Goal: Task Accomplishment & Management: Manage account settings

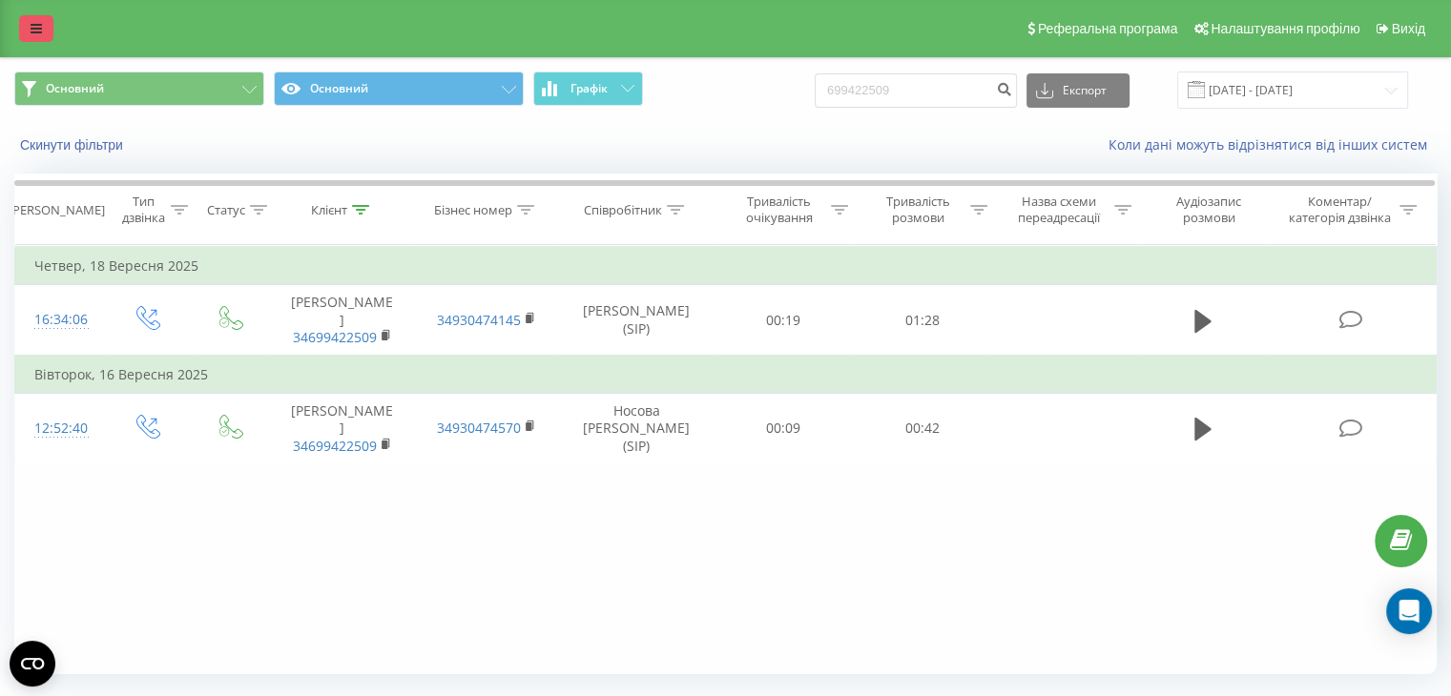
click at [37, 31] on icon at bounding box center [36, 28] width 11 height 13
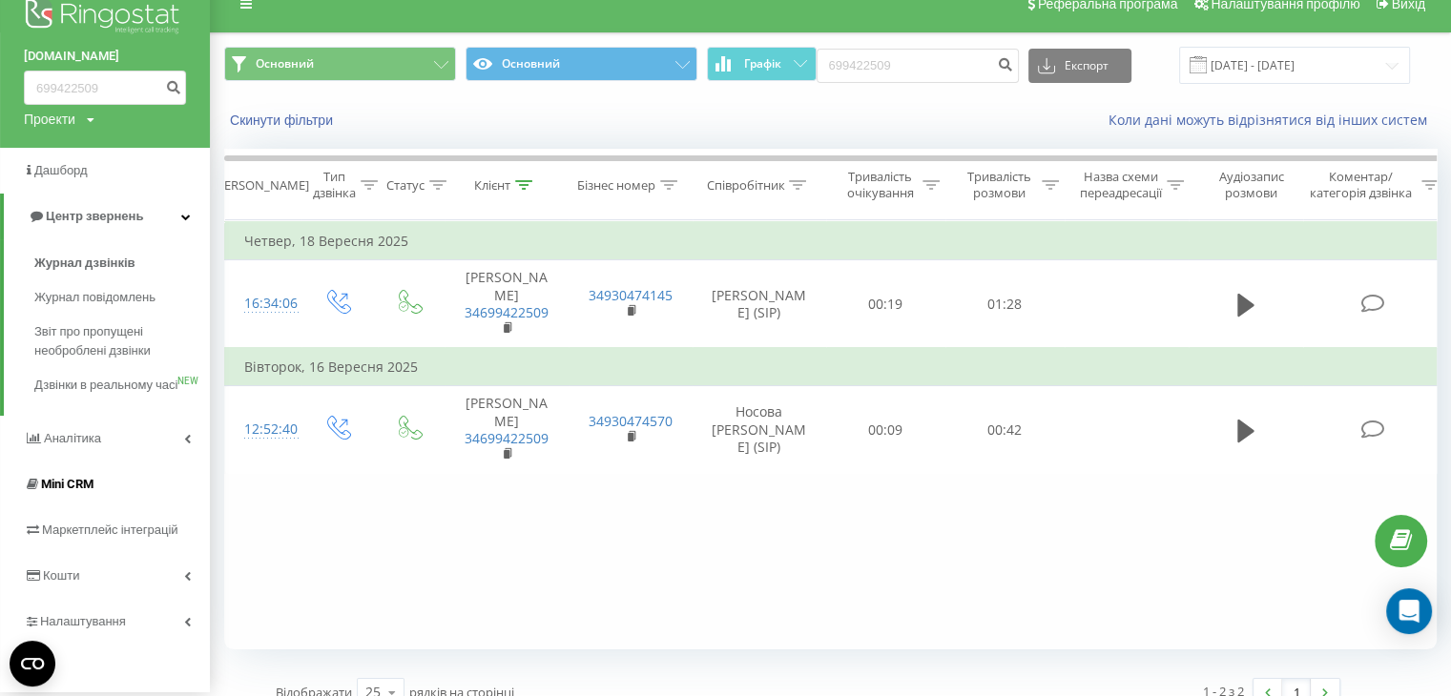
scroll to position [50, 0]
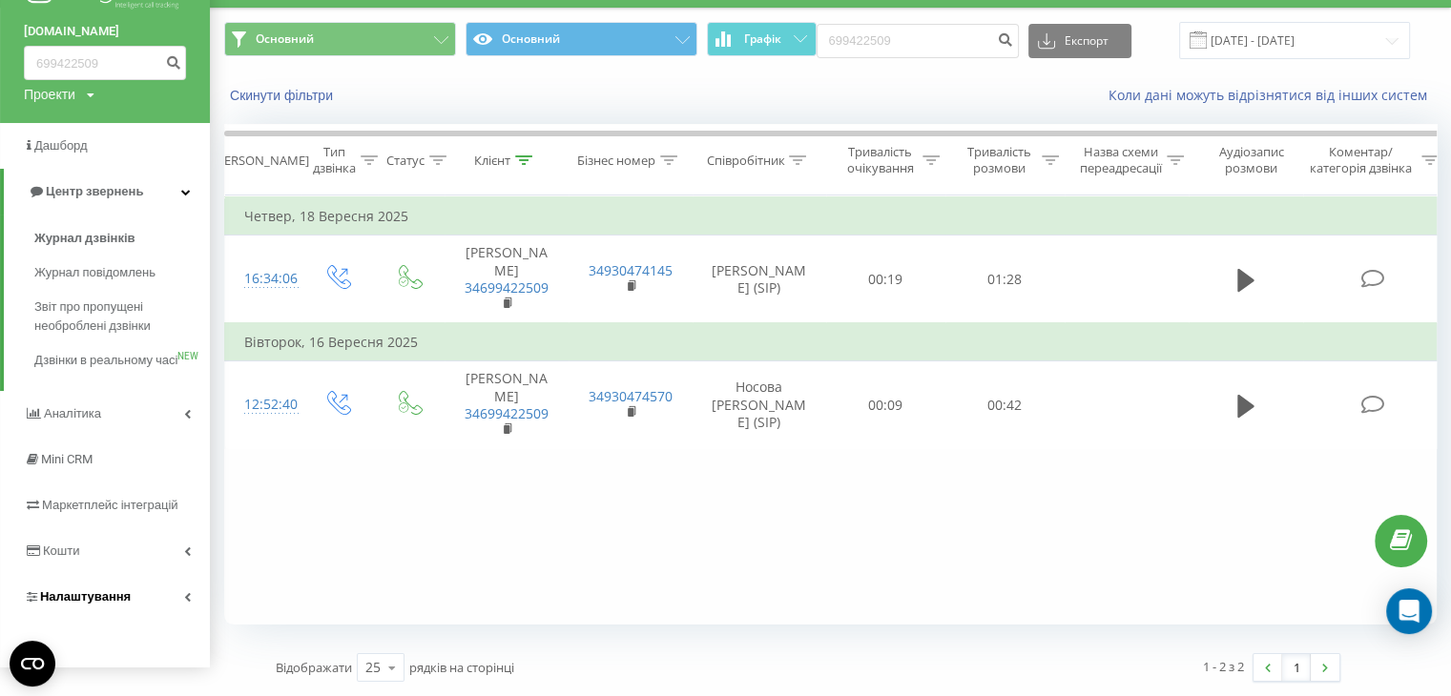
click at [93, 604] on span "Налаштування" at bounding box center [85, 596] width 91 height 14
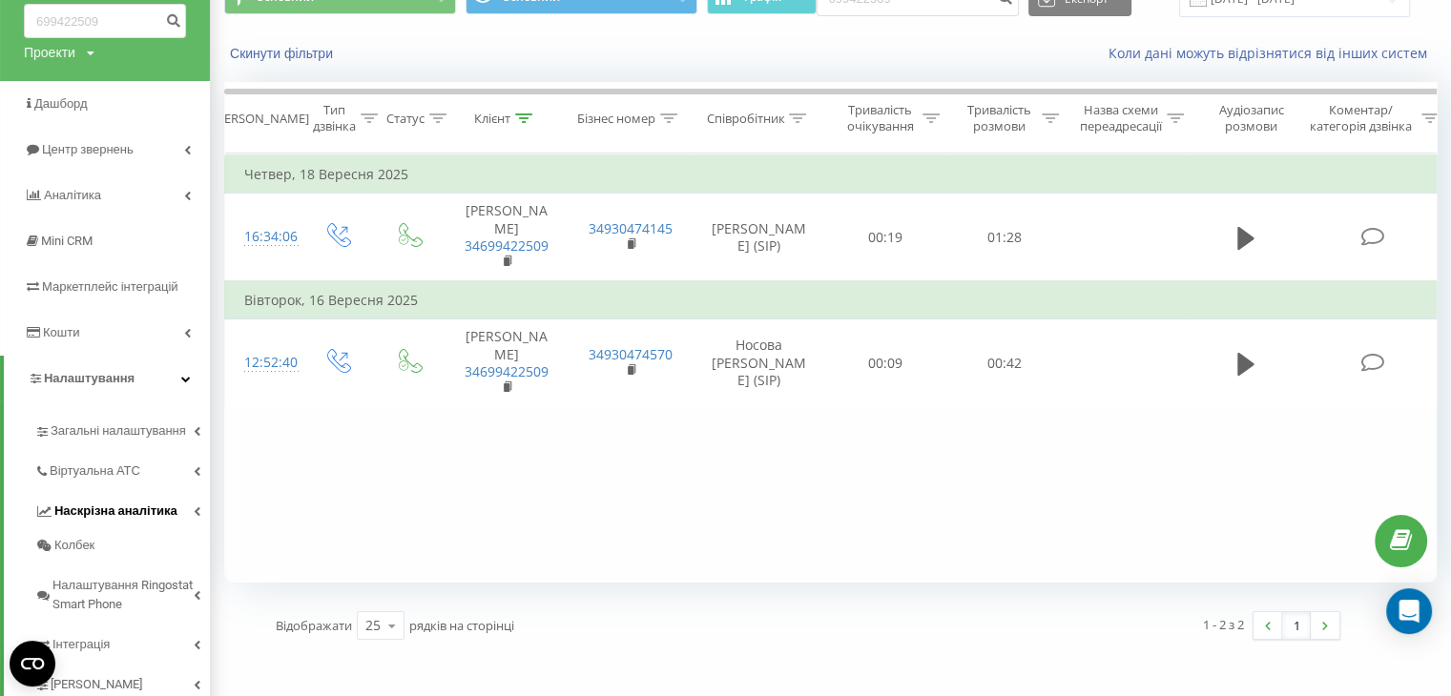
scroll to position [145, 0]
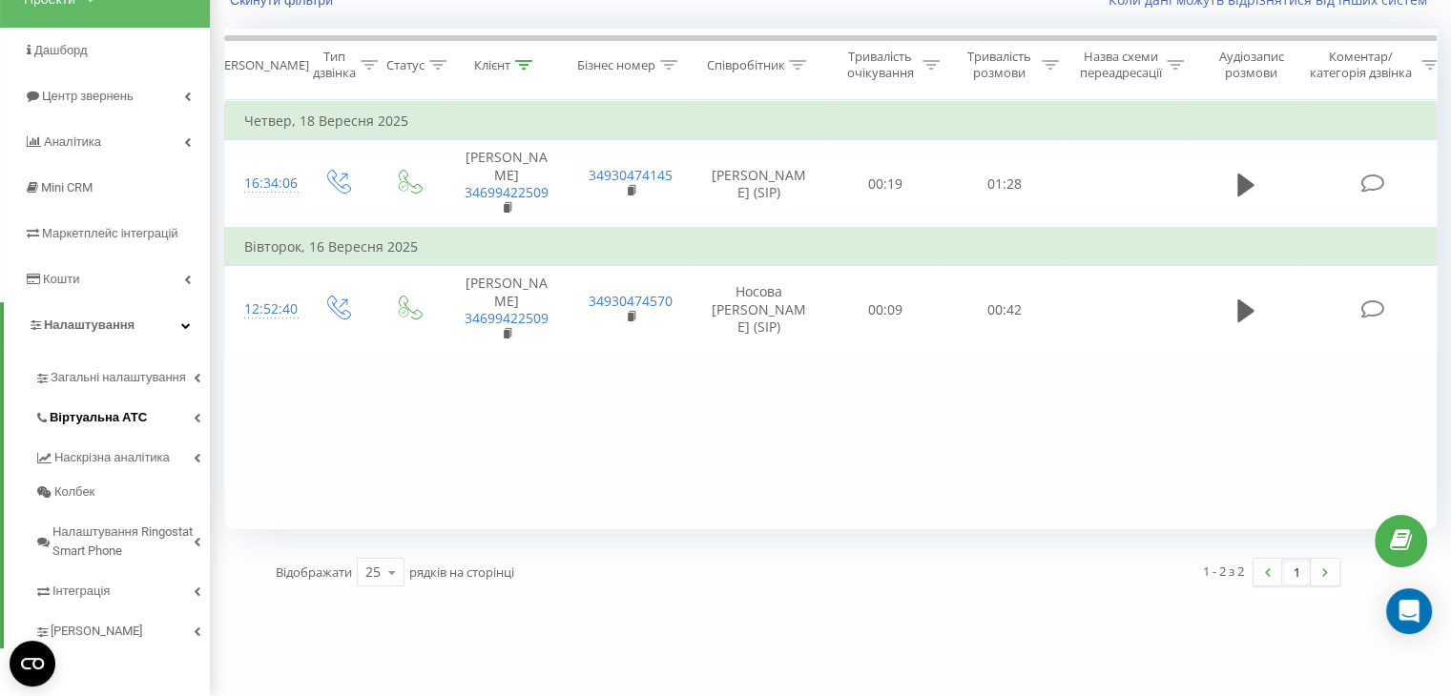
click at [104, 416] on span "Віртуальна АТС" at bounding box center [98, 417] width 97 height 19
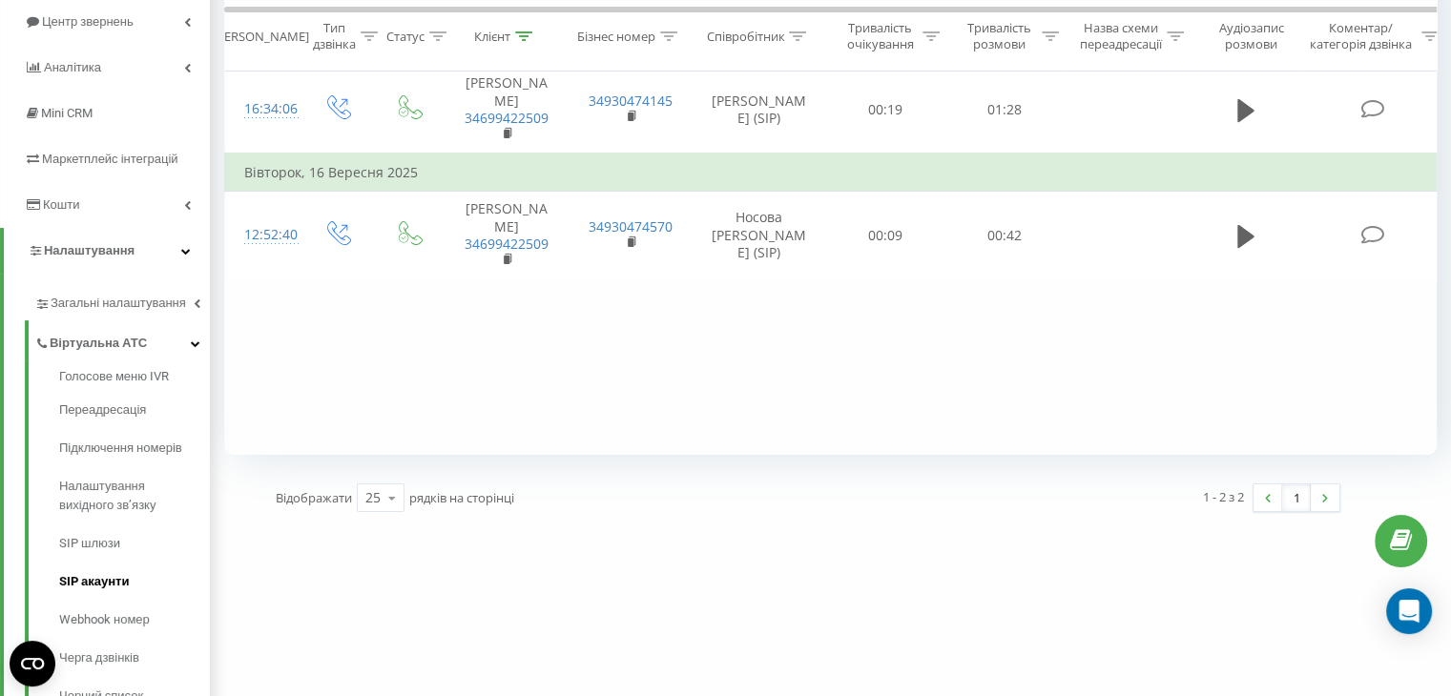
scroll to position [336, 0]
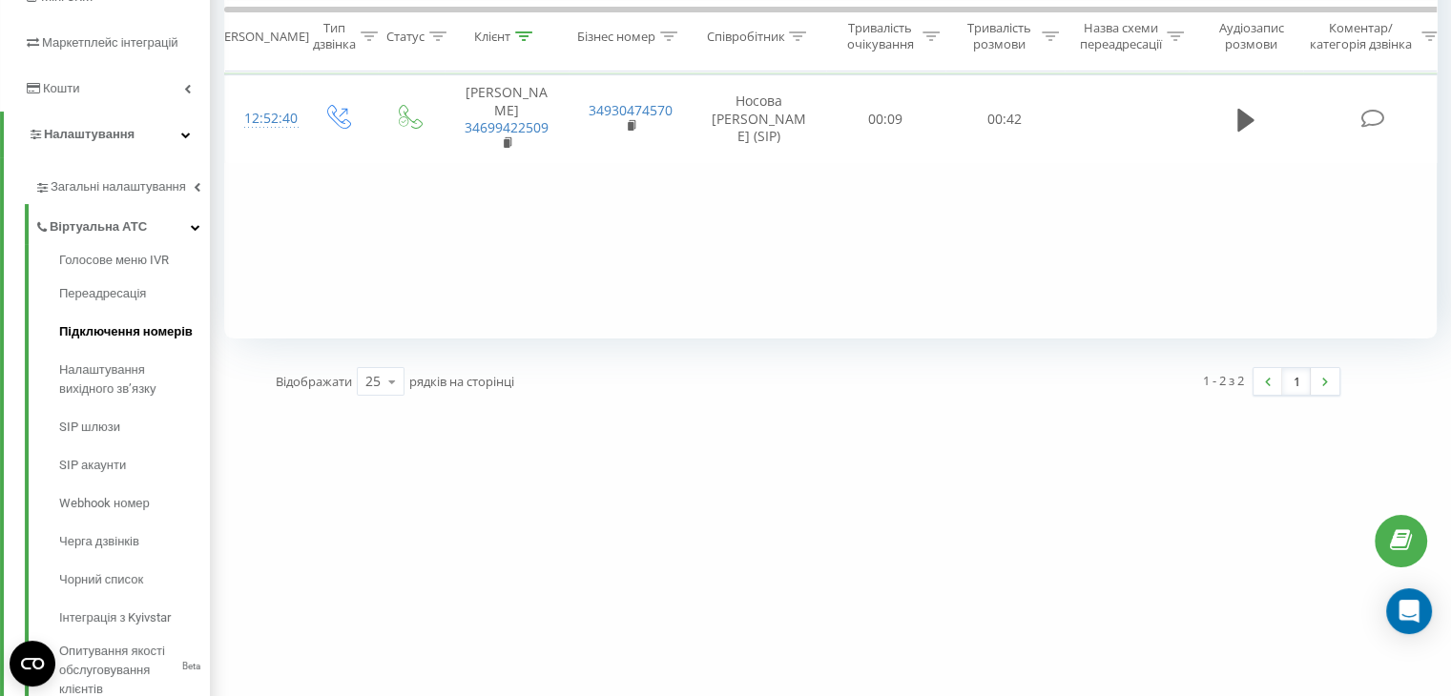
click at [99, 320] on link "Підключення номерів" at bounding box center [134, 332] width 151 height 38
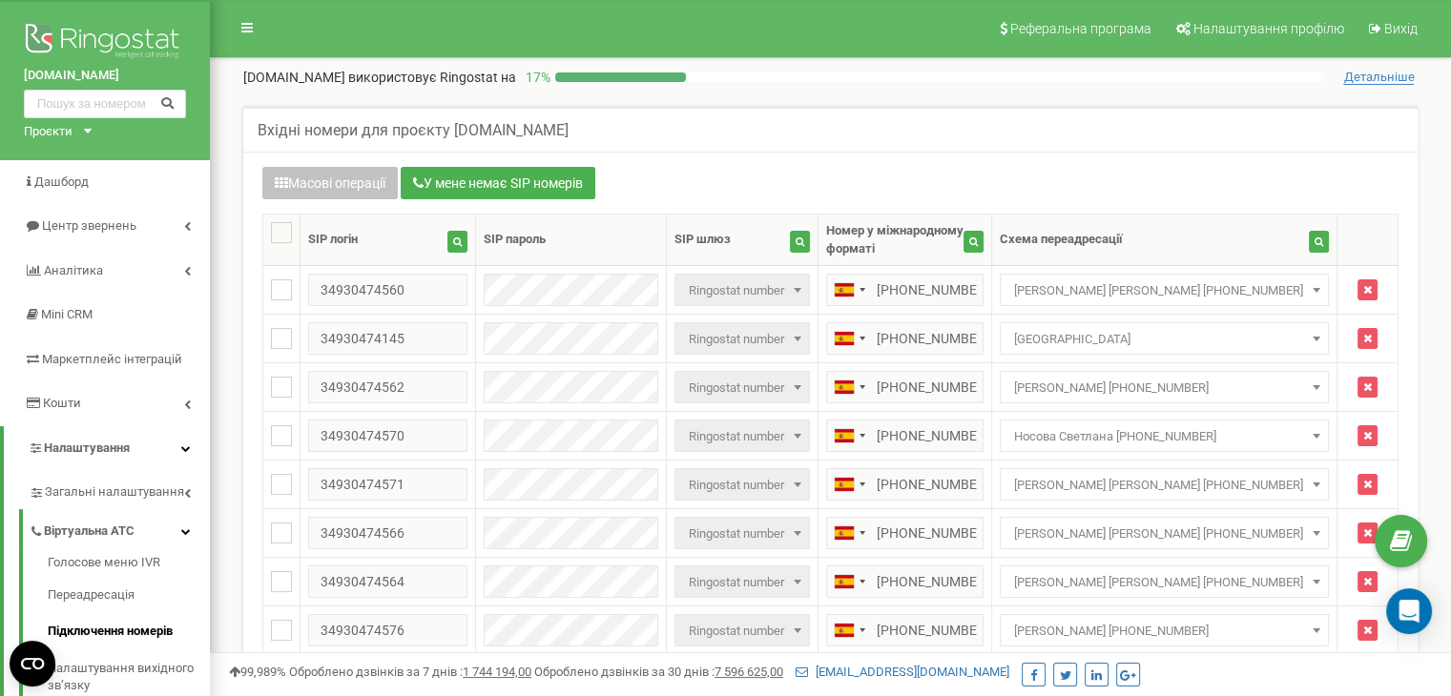
click at [68, 130] on div "Проєкти" at bounding box center [48, 132] width 49 height 18
click at [77, 199] on link "[DOMAIN_NAME]" at bounding box center [78, 203] width 87 height 10
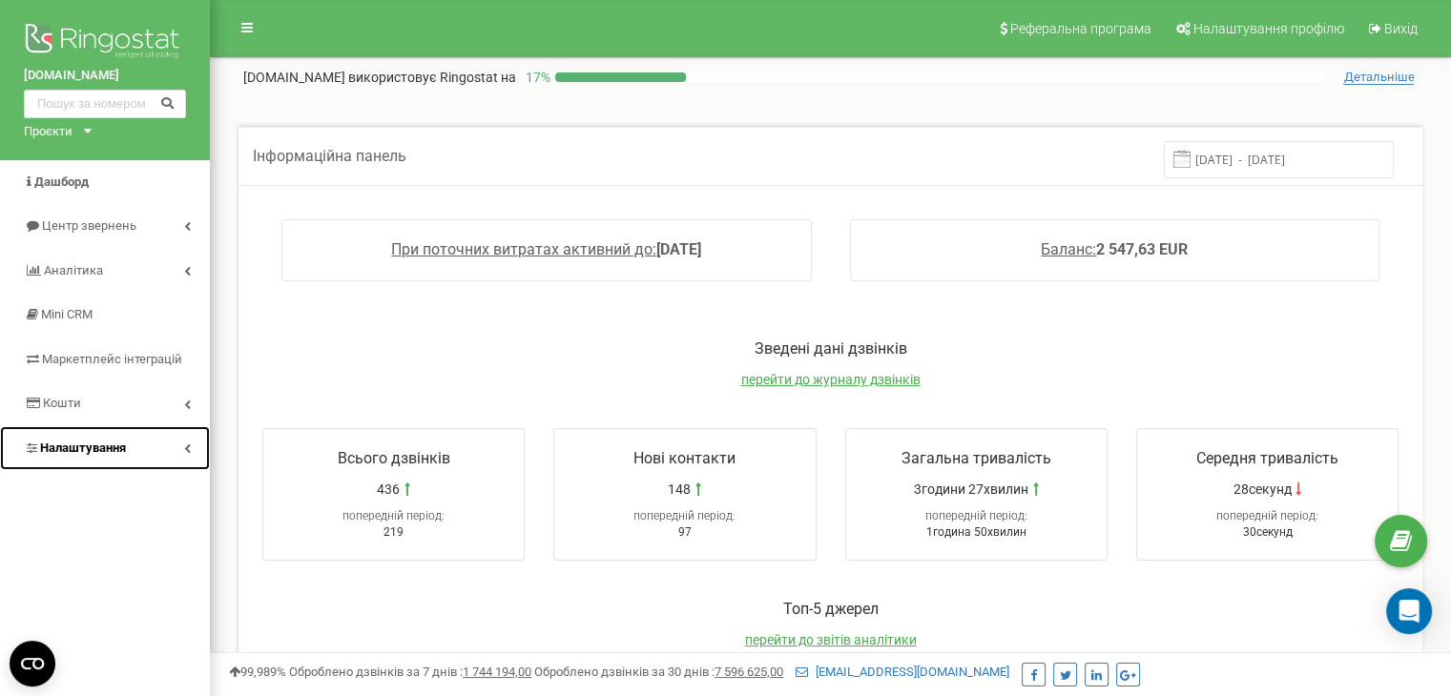
click at [65, 449] on span "Налаштування" at bounding box center [83, 448] width 86 height 14
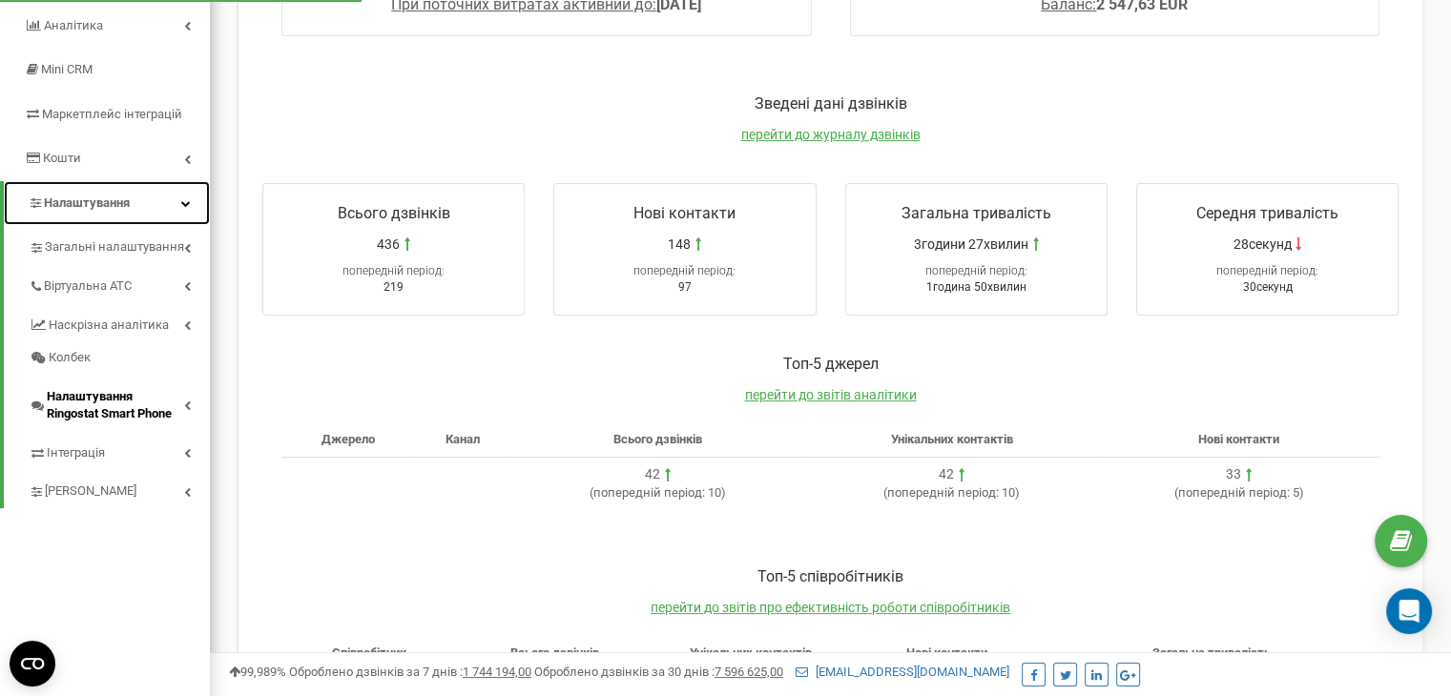
scroll to position [286, 0]
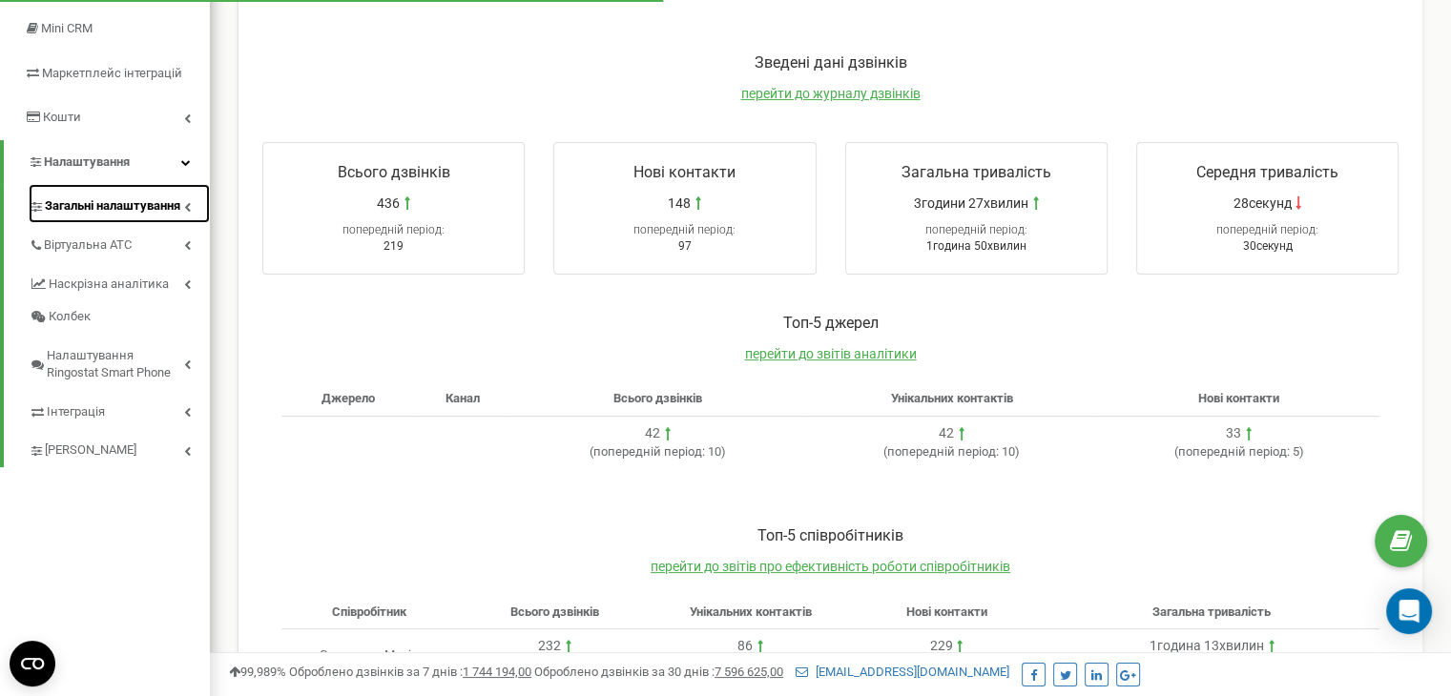
click at [117, 208] on span "Загальні налаштування" at bounding box center [112, 206] width 135 height 18
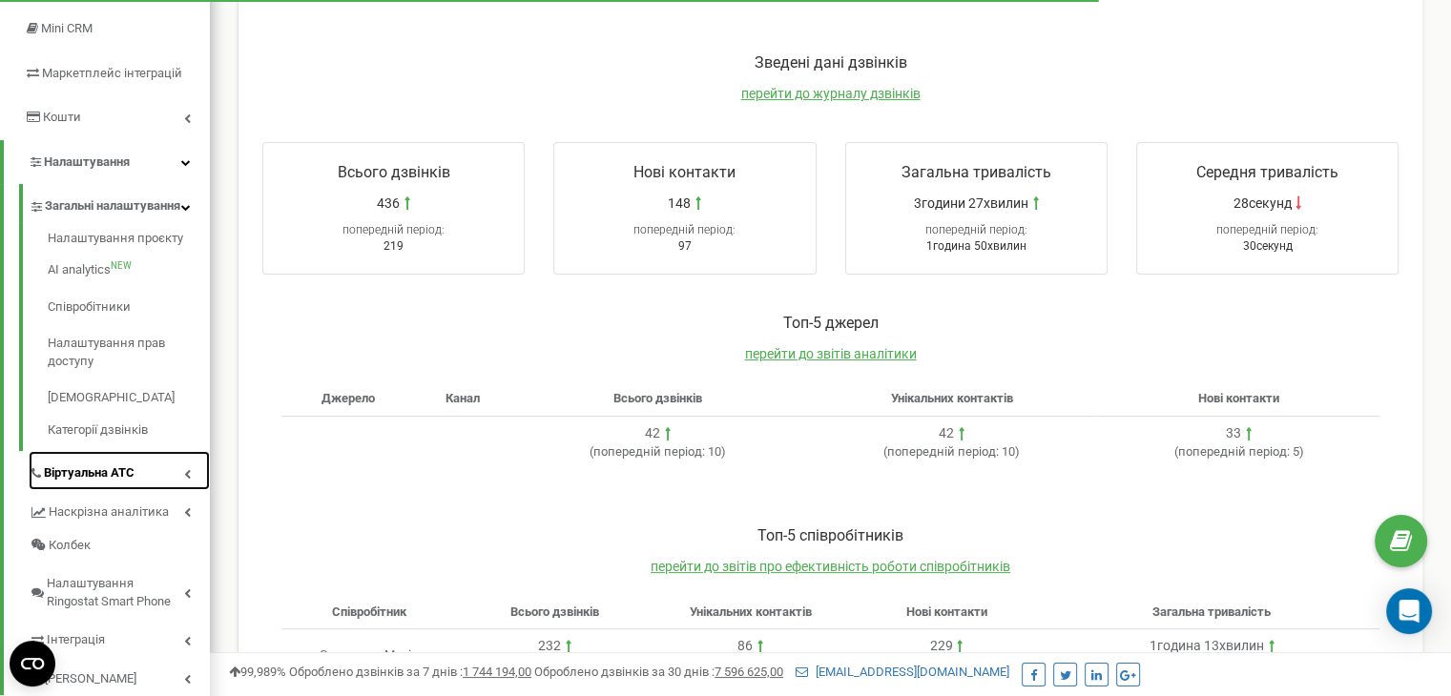
click at [93, 483] on span "Віртуальна АТС" at bounding box center [89, 473] width 91 height 18
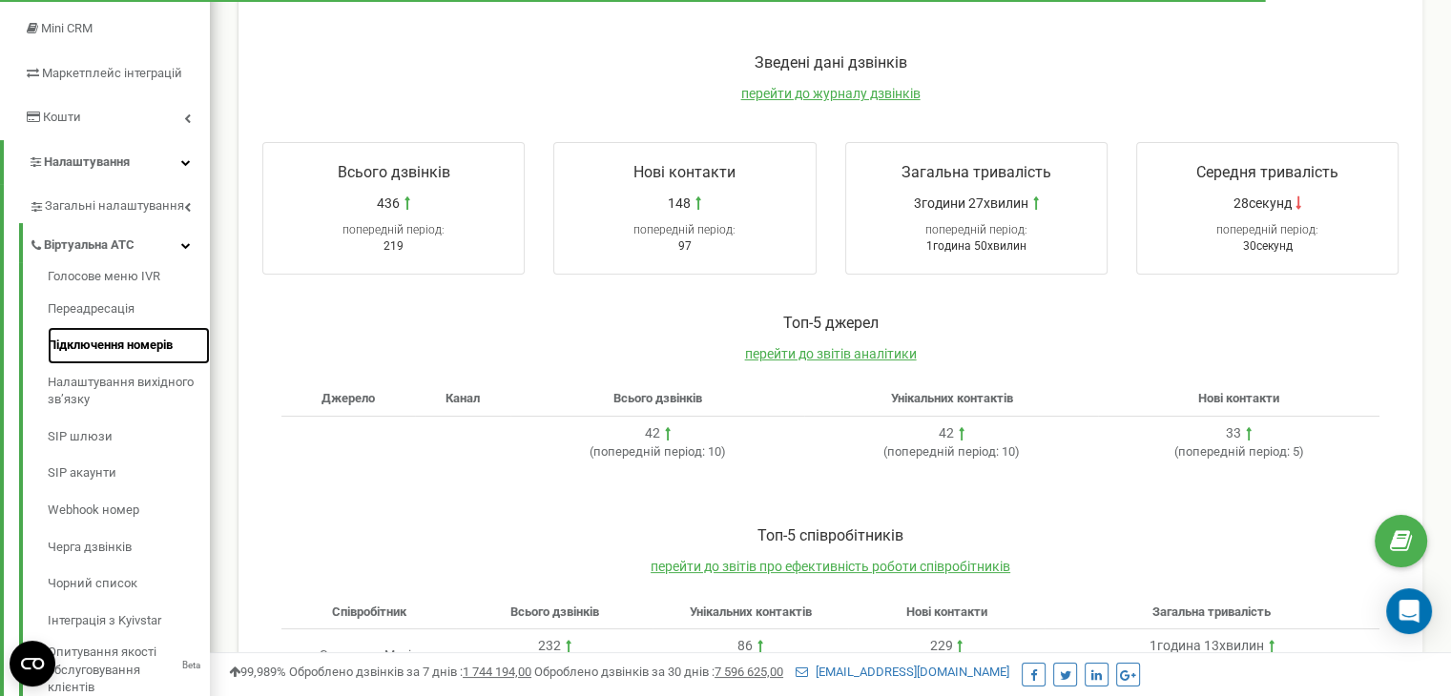
click at [98, 353] on link "Підключення номерів" at bounding box center [129, 345] width 162 height 37
